Goal: Information Seeking & Learning: Learn about a topic

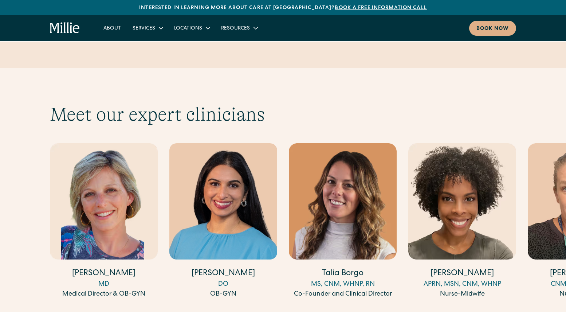
scroll to position [1980, 0]
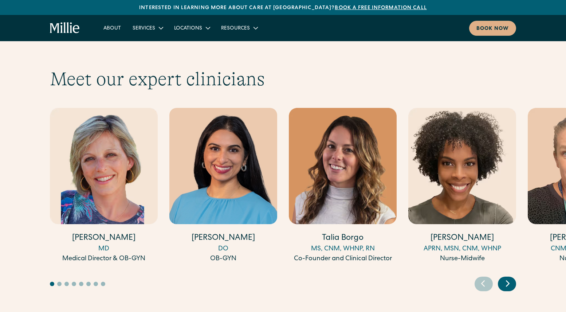
click at [511, 258] on icon "Next slide" at bounding box center [507, 283] width 11 height 11
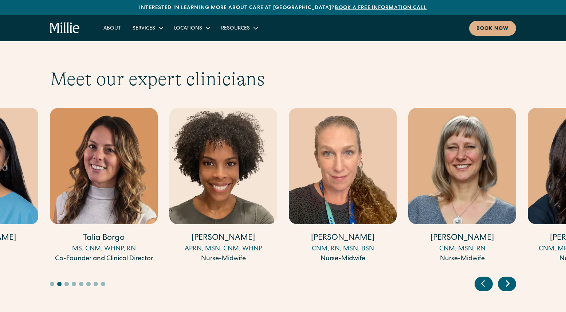
click at [511, 258] on icon "Next slide" at bounding box center [507, 283] width 11 height 11
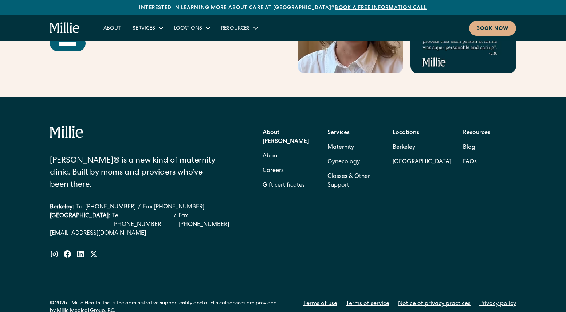
scroll to position [3009, 0]
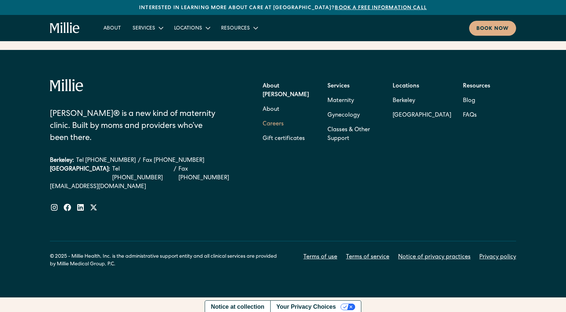
click at [271, 131] on link "Careers" at bounding box center [273, 124] width 21 height 15
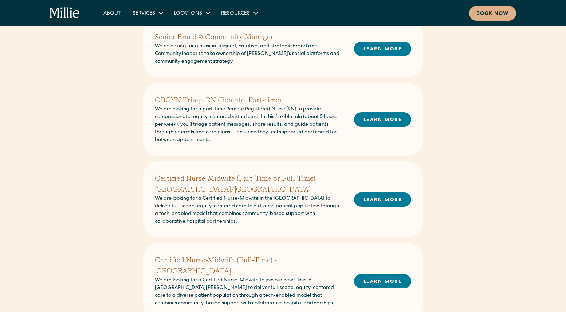
scroll to position [203, 0]
click at [386, 51] on link "LEARN MORE" at bounding box center [382, 48] width 57 height 14
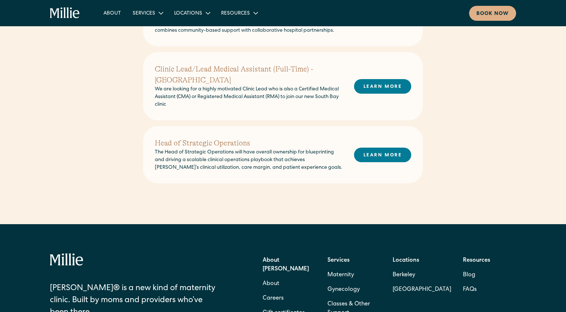
scroll to position [506, 0]
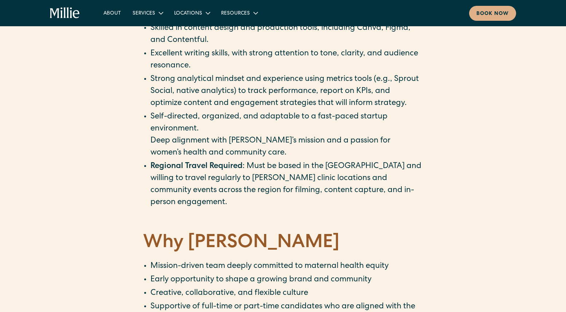
scroll to position [986, 0]
